Goal: Task Accomplishment & Management: Use online tool/utility

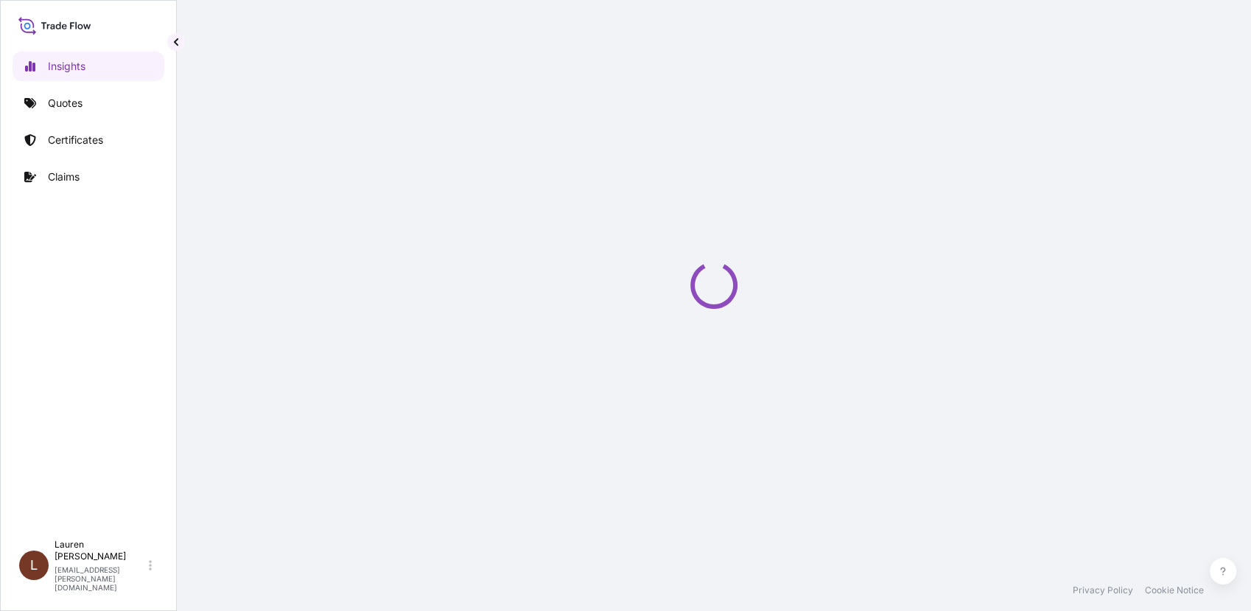
select select "2025"
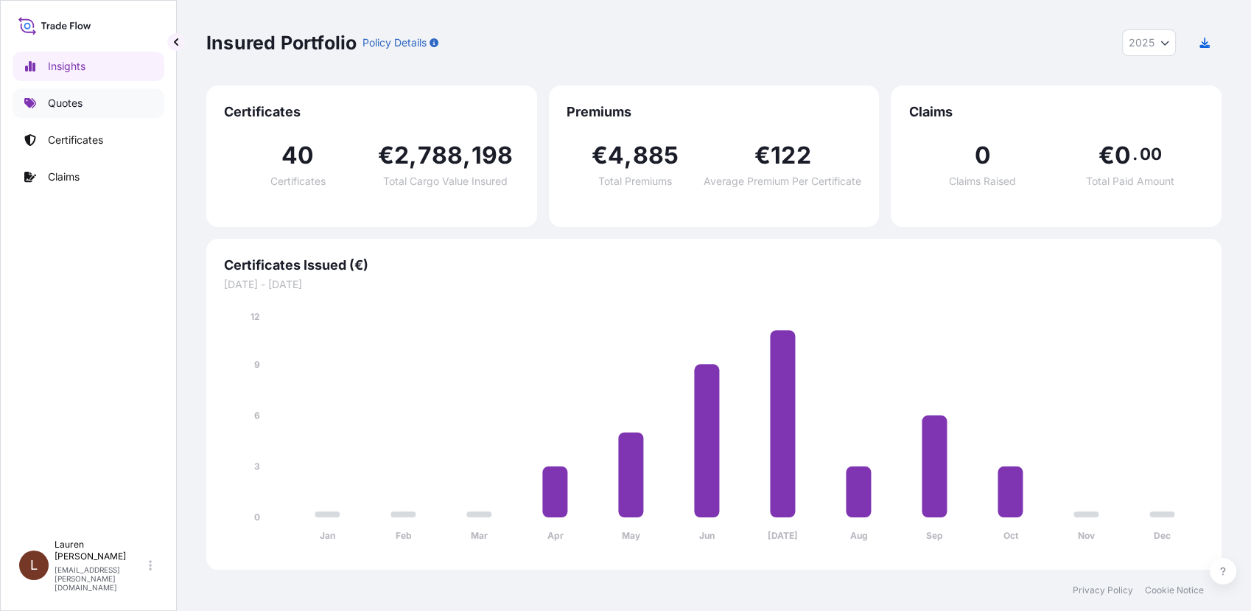
click at [68, 113] on link "Quotes" at bounding box center [89, 102] width 152 height 29
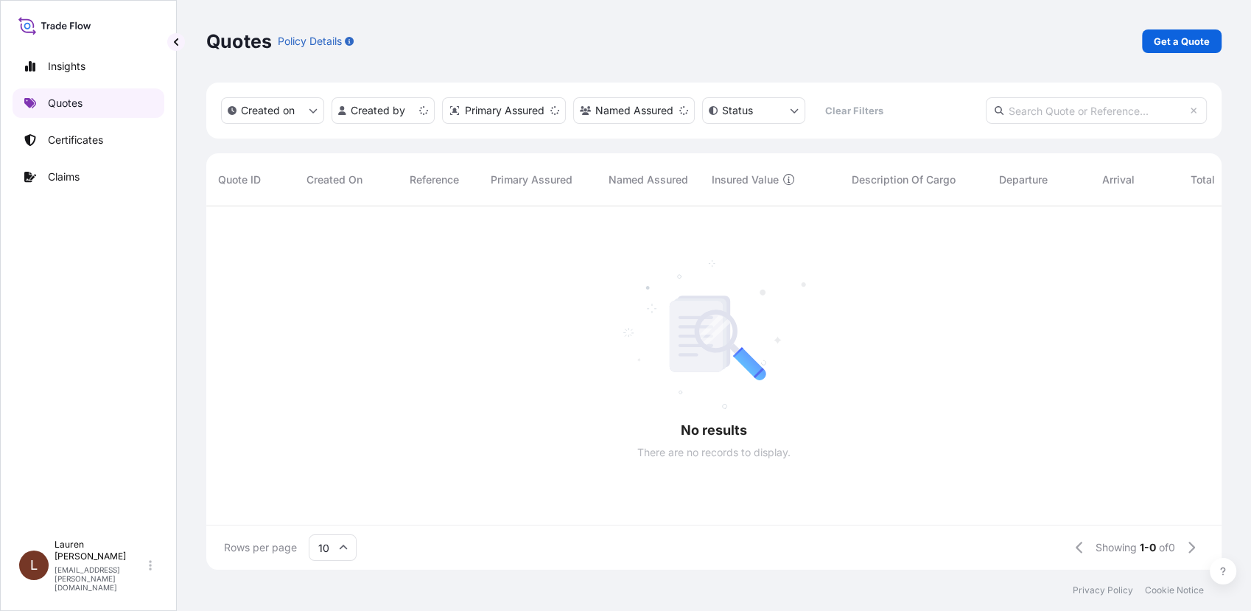
scroll to position [12, 13]
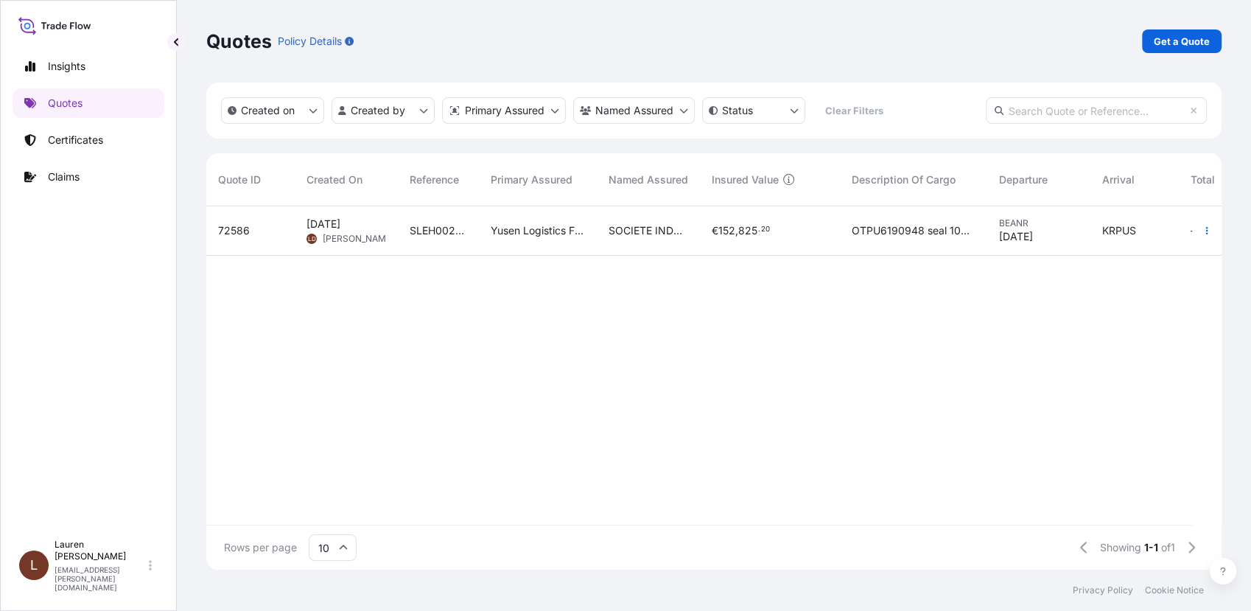
click at [357, 243] on span "[PERSON_NAME]" at bounding box center [358, 239] width 71 height 12
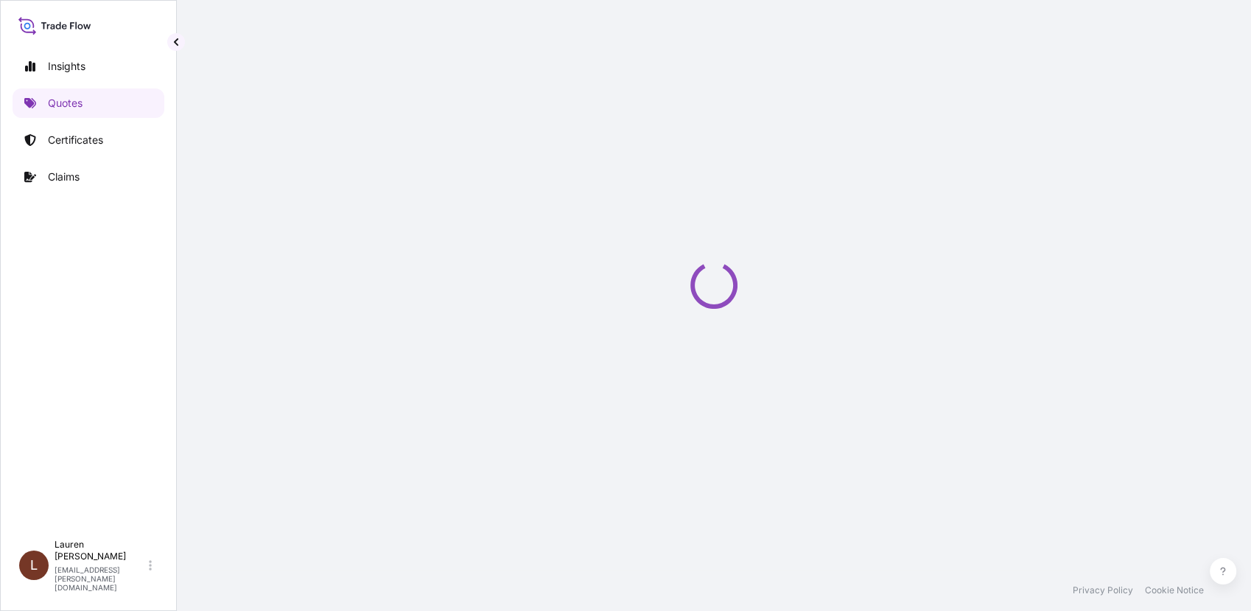
select select "Road / [GEOGRAPHIC_DATA]"
select select "Sea"
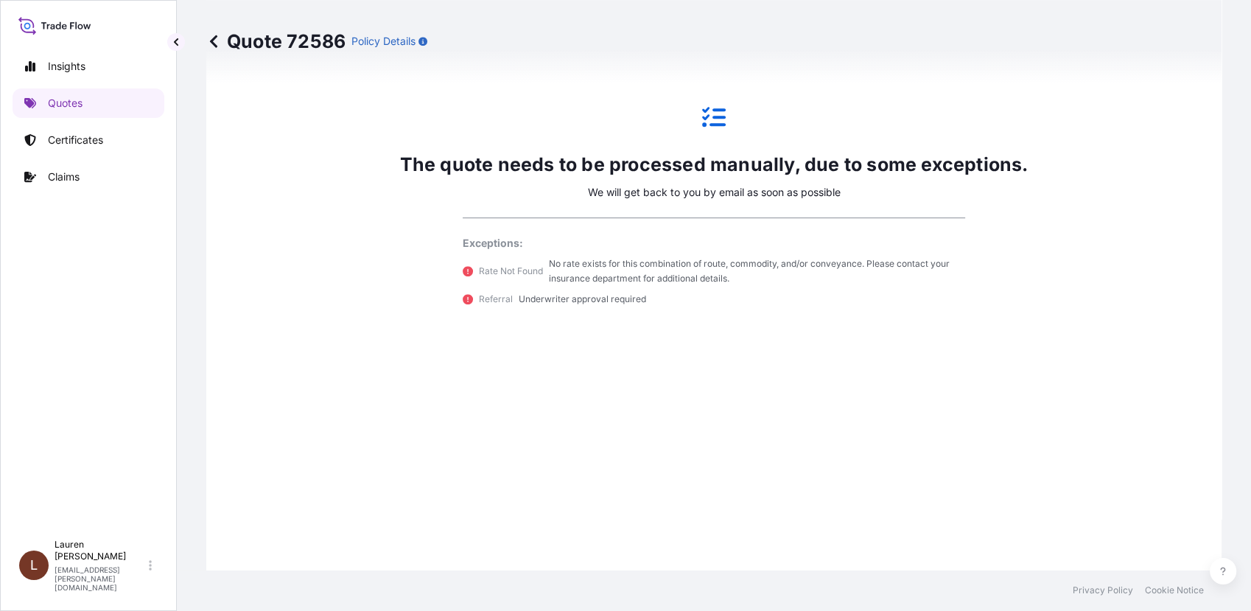
scroll to position [836, 0]
